Goal: Book appointment/travel/reservation

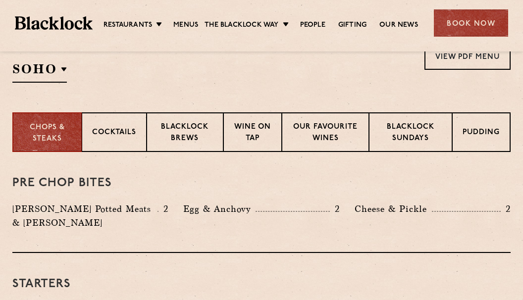
scroll to position [346, 0]
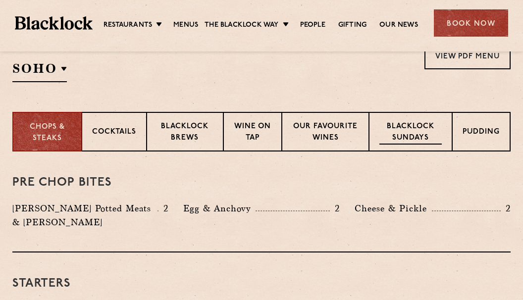
click at [416, 135] on p "Blacklock Sundays" at bounding box center [410, 132] width 62 height 23
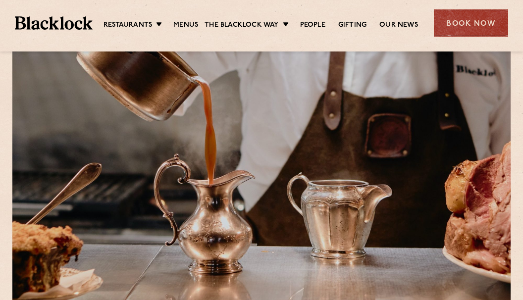
scroll to position [0, 0]
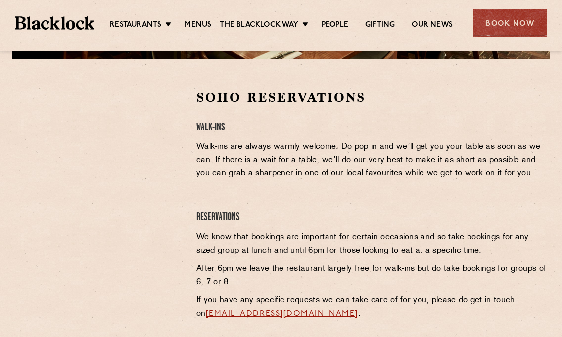
scroll to position [49, 0]
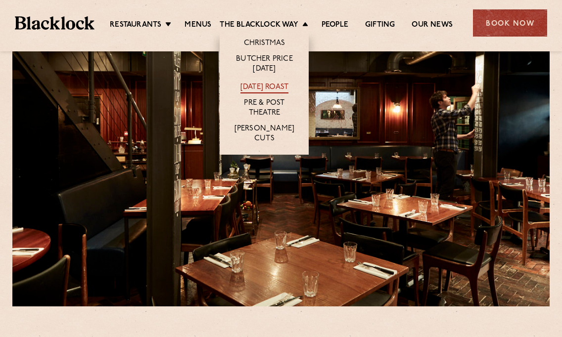
click at [272, 89] on link "[DATE] Roast" at bounding box center [265, 88] width 48 height 11
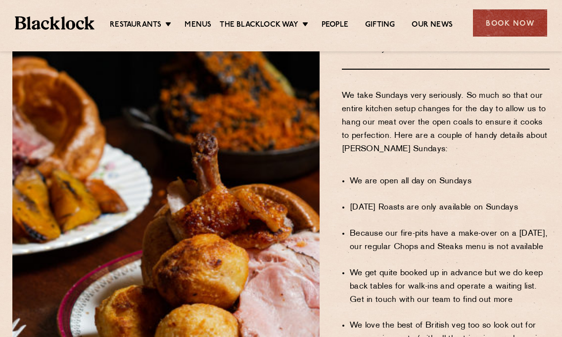
scroll to position [594, 0]
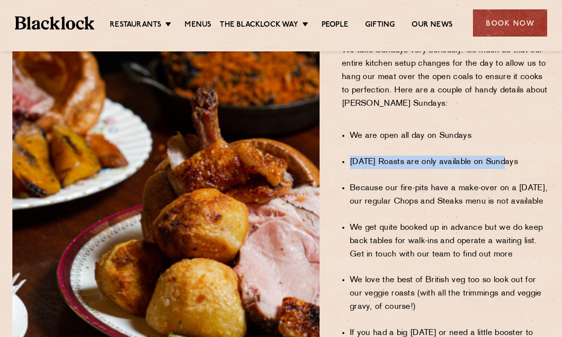
drag, startPoint x: 345, startPoint y: 143, endPoint x: 503, endPoint y: 143, distance: 157.9
click at [503, 143] on div "Sundays at Blacklock A Handy User's Guide We take Sundays very seriously. So mu…" at bounding box center [442, 184] width 230 height 539
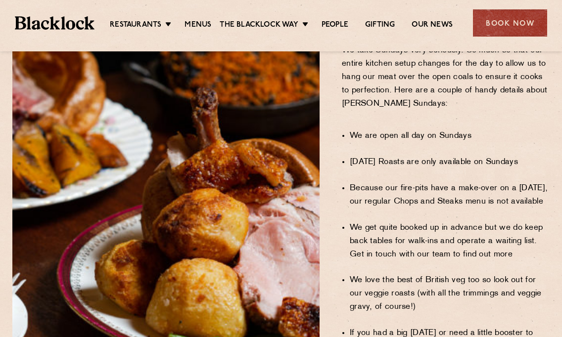
click at [517, 183] on li "Because our fire-pits have a make-over on a Sunday, our regular Chops and Steak…" at bounding box center [450, 195] width 200 height 27
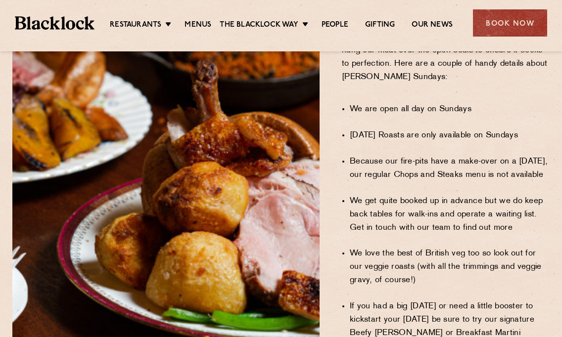
scroll to position [643, 0]
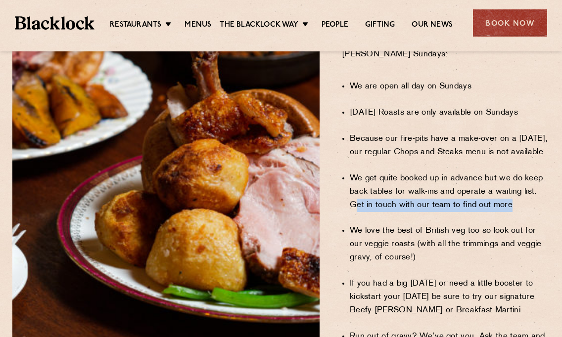
drag, startPoint x: 356, startPoint y: 179, endPoint x: 521, endPoint y: 183, distance: 164.3
click at [521, 183] on li "We get quite booked up in advance but we do keep back tables for walk-ins and o…" at bounding box center [450, 192] width 200 height 40
click at [519, 183] on li "We get quite booked up in advance but we do keep back tables for walk-ins and o…" at bounding box center [450, 192] width 200 height 40
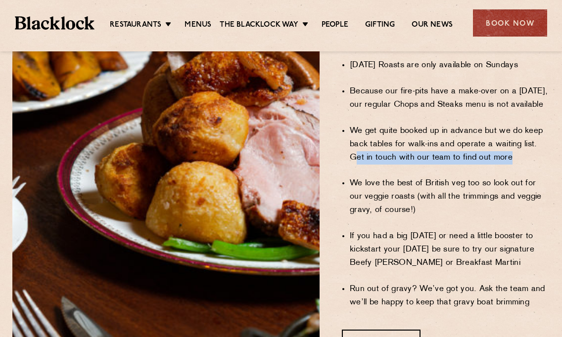
scroll to position [742, 0]
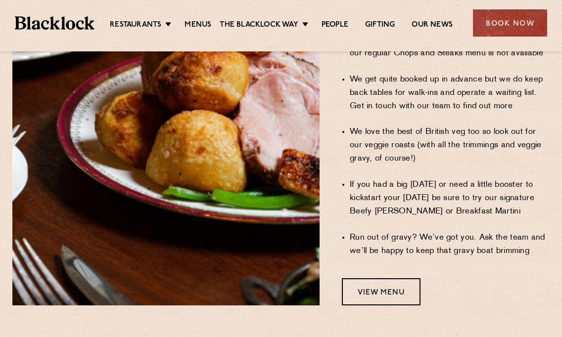
click at [376, 126] on li "We love the best of British veg too so look out for our veggie roasts (with all…" at bounding box center [450, 146] width 200 height 40
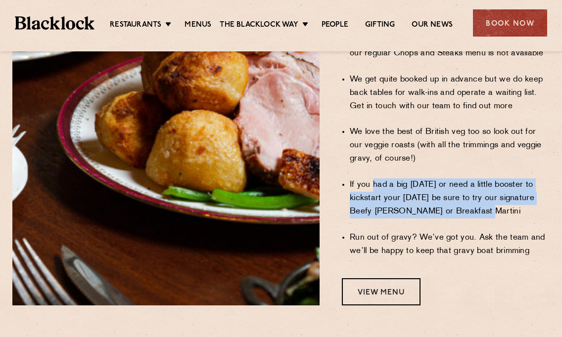
drag, startPoint x: 375, startPoint y: 159, endPoint x: 544, endPoint y: 182, distance: 170.8
click at [544, 182] on li "If you had a big Saturday or need a little booster to kickstart your Sunday be …" at bounding box center [450, 199] width 200 height 40
click at [513, 192] on li "If you had a big Saturday or need a little booster to kickstart your Sunday be …" at bounding box center [450, 199] width 200 height 40
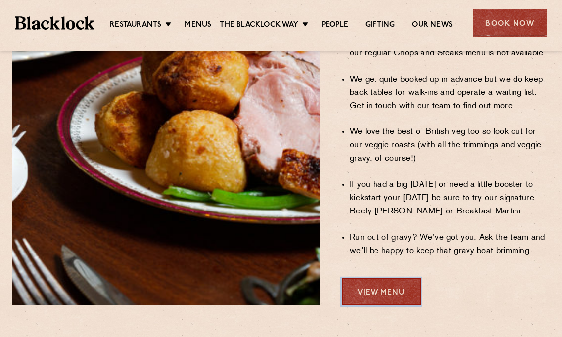
click at [366, 279] on link "View Menu" at bounding box center [381, 292] width 79 height 27
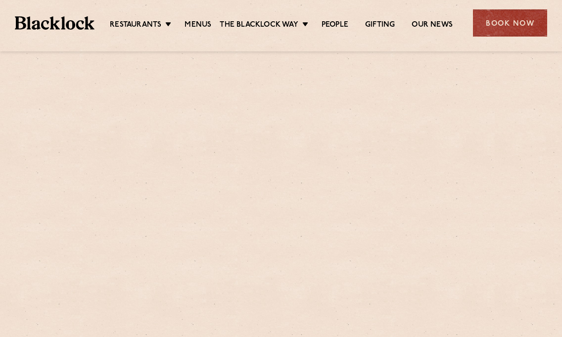
scroll to position [742, 0]
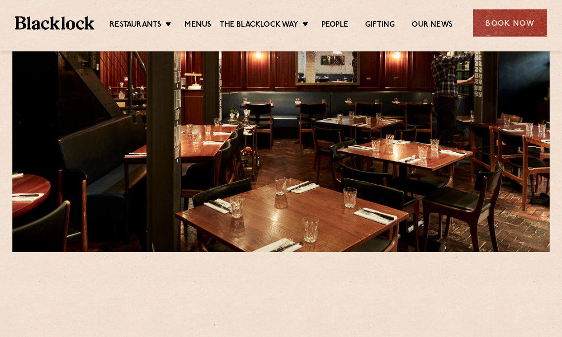
scroll to position [49, 0]
